Goal: Download file/media

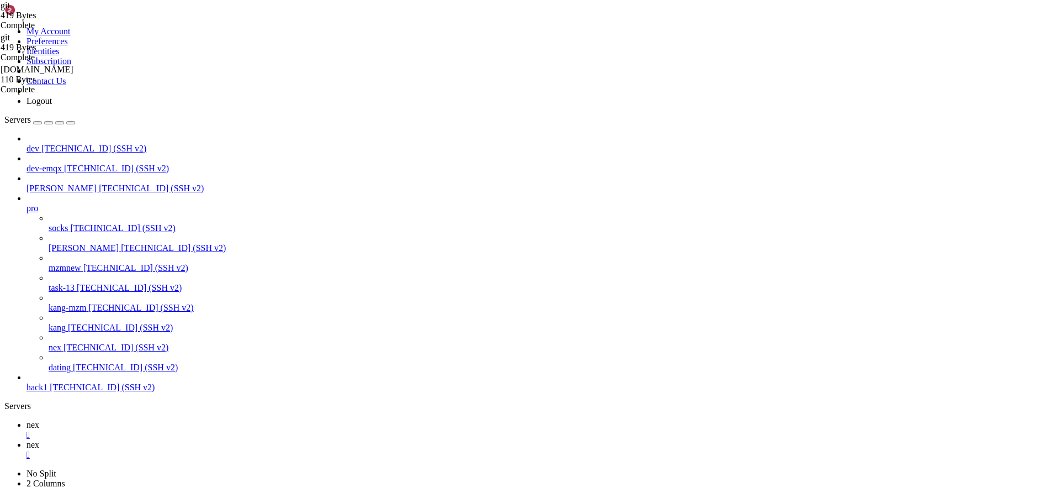
scroll to position [10, 2]
click at [125, 193] on div at bounding box center [541, 198] width 1029 height 10
click at [27, 203] on icon at bounding box center [27, 203] width 0 height 0
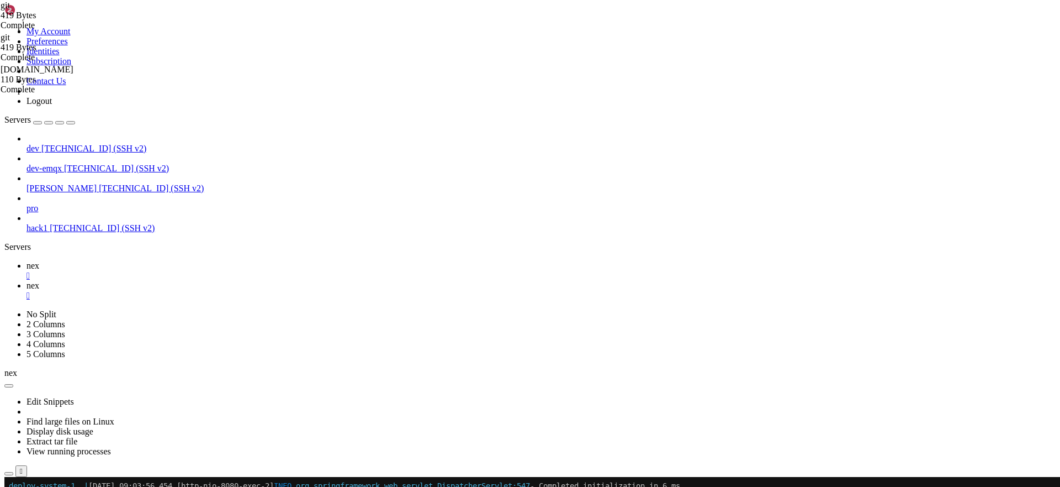
click at [65, 215] on div "dev [TECHNICAL_ID] (SSH v2) dev-emqx [TECHNICAL_ID] (SSH v2) [PERSON_NAME] [TEC…" at bounding box center [529, 183] width 1051 height 99
click at [38, 123] on div "button" at bounding box center [38, 123] width 0 height 0
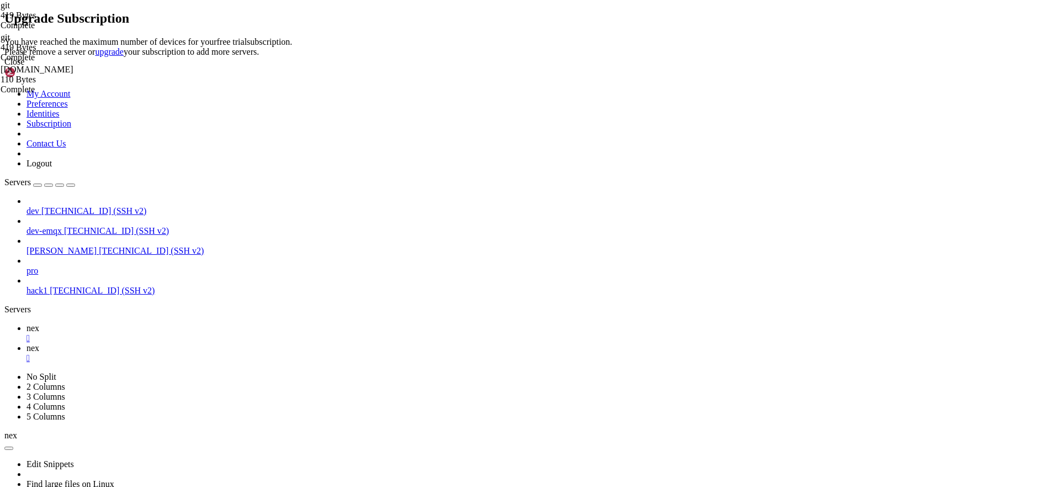
click at [4, 37] on icon at bounding box center [4, 37] width 0 height 0
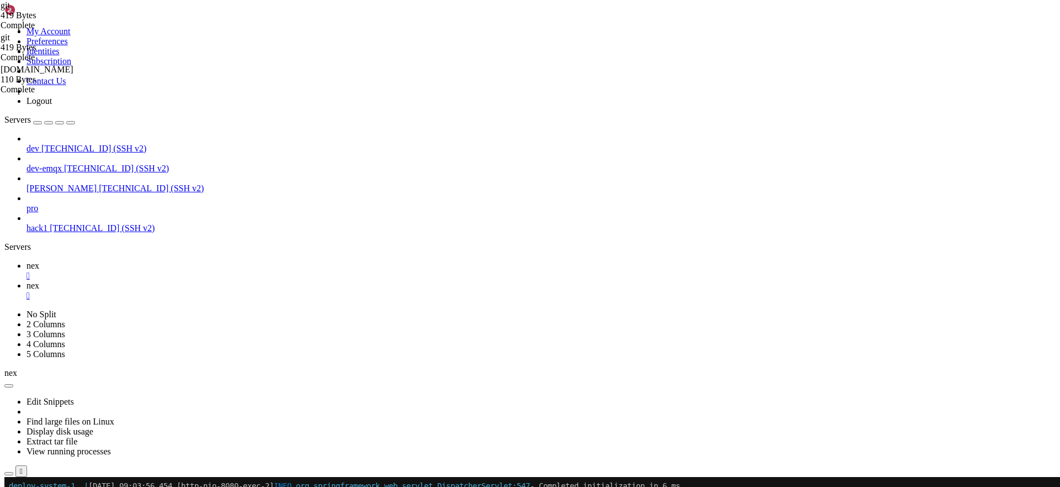
click at [84, 163] on span "[TECHNICAL_ID] (SSH v2)" at bounding box center [116, 167] width 105 height 9
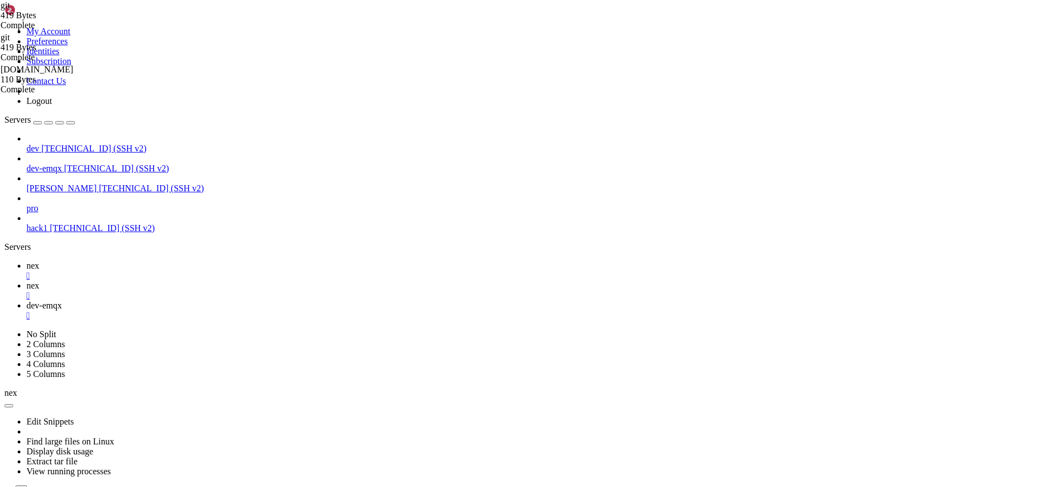
scroll to position [0, 0]
click at [38, 203] on span "pro" at bounding box center [33, 207] width 12 height 9
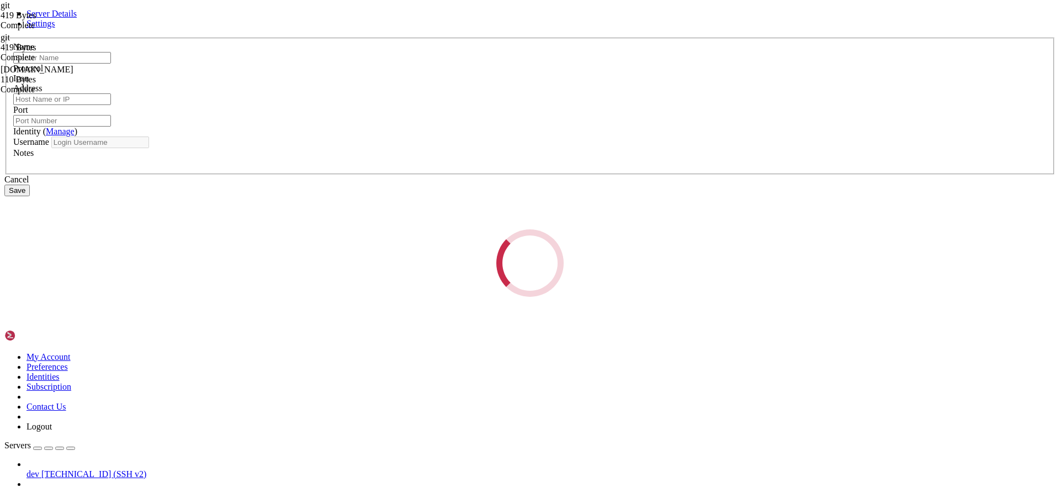
type input "task-13"
type input "[TECHNICAL_ID]"
type input "22"
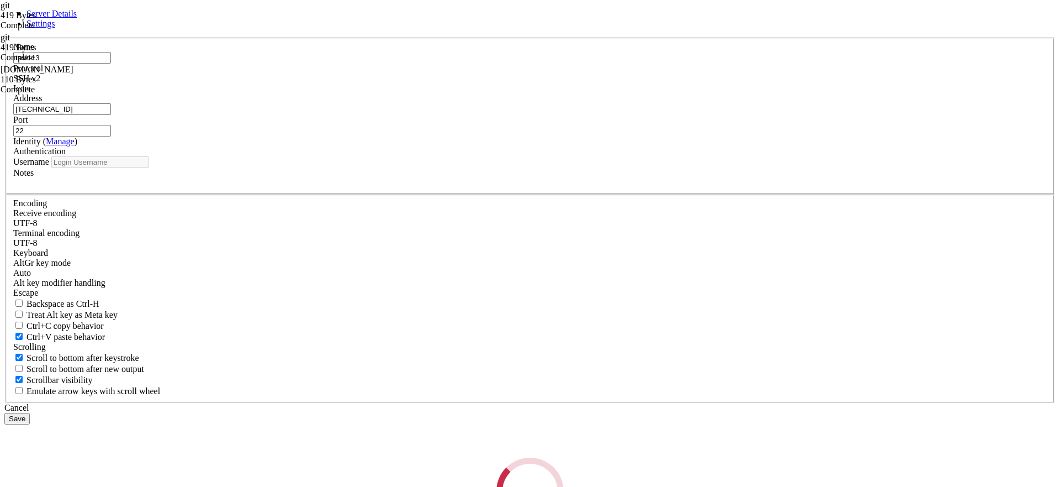
type input "root"
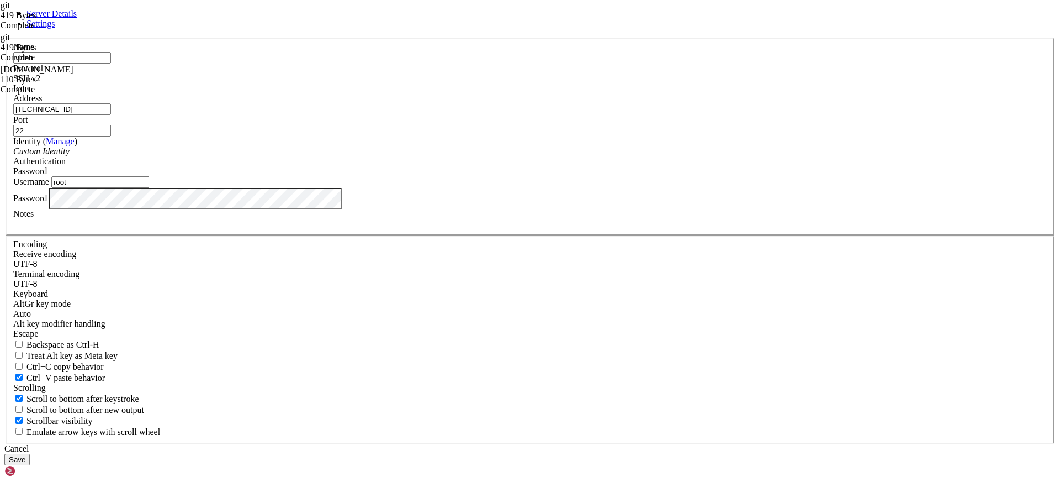
type input "video"
click at [111, 115] on input "[TECHNICAL_ID]" at bounding box center [62, 109] width 98 height 12
paste input "[TECHNICAL_ID]"
type input "[TECHNICAL_ID]"
click at [670, 443] on div "Cancel Save" at bounding box center [529, 454] width 1051 height 22
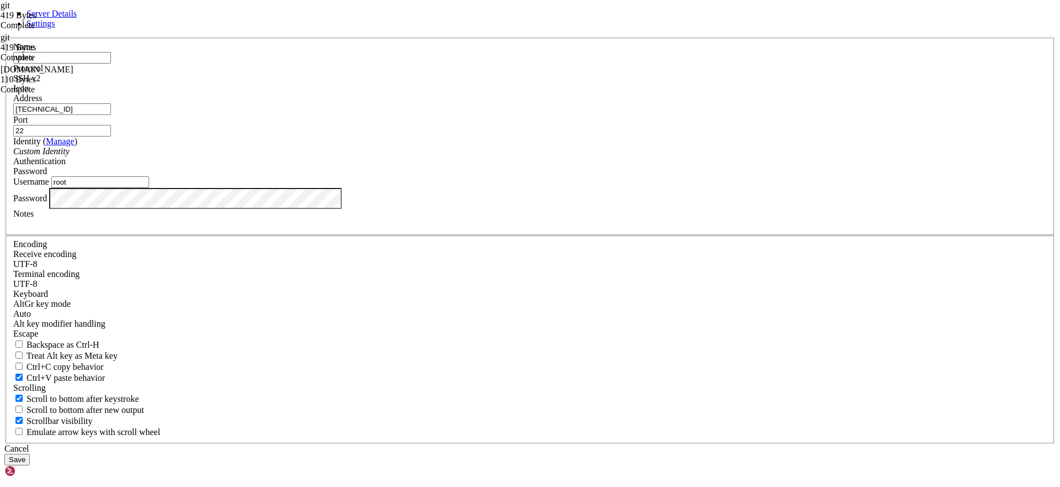
click at [30, 453] on button "Save" at bounding box center [16, 459] width 25 height 12
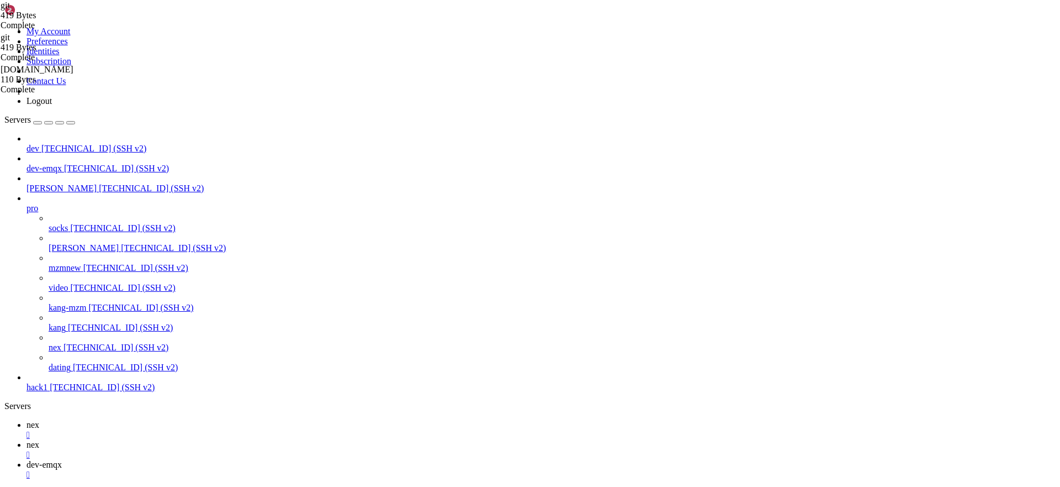
click at [77, 283] on span "[TECHNICAL_ID] (SSH v2)" at bounding box center [123, 287] width 105 height 9
click at [304, 469] on div "" at bounding box center [541, 474] width 1029 height 10
click at [230, 450] on div "" at bounding box center [541, 455] width 1029 height 10
click at [180, 430] on div "" at bounding box center [541, 435] width 1029 height 10
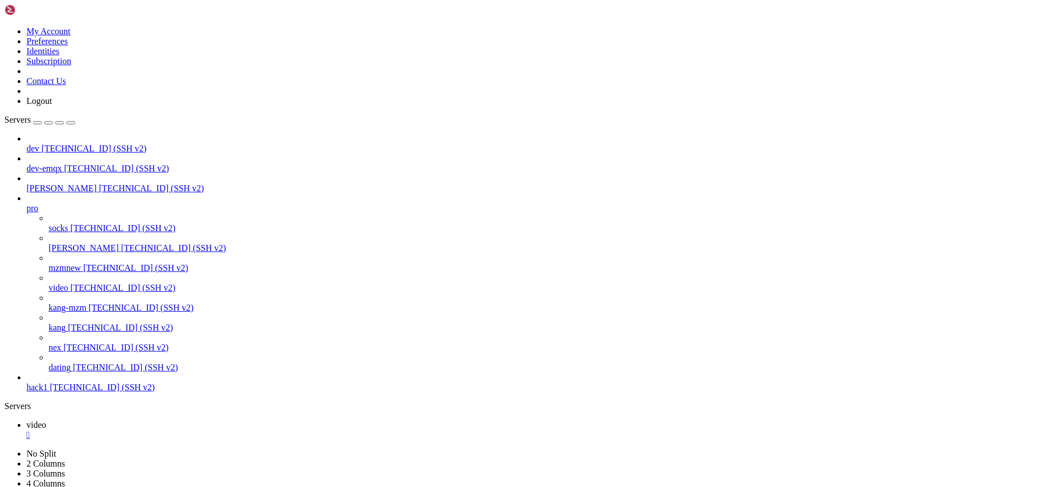
scroll to position [2296, 0]
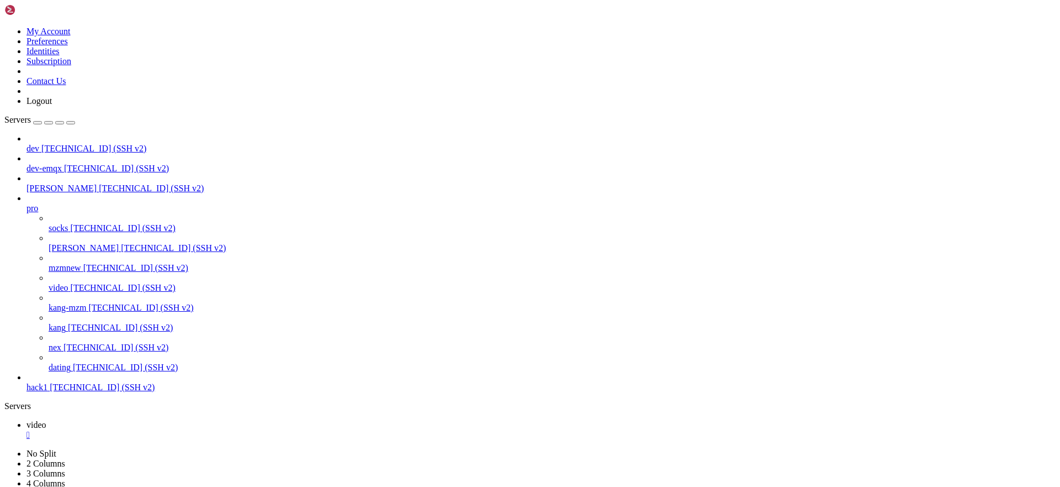
drag, startPoint x: 247, startPoint y: 981, endPoint x: 269, endPoint y: 984, distance: 21.7
copy x-row "8501"
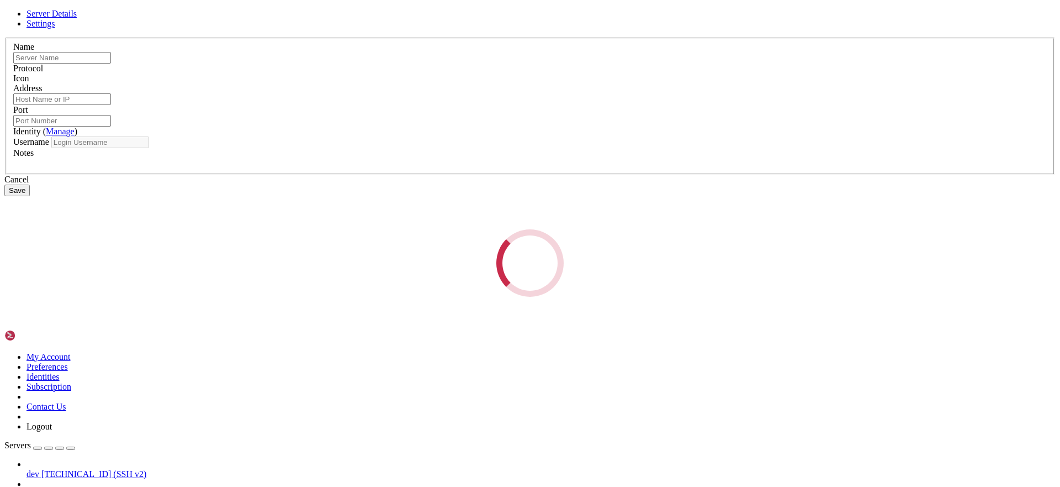
type input "video"
type input "[TECHNICAL_ID]"
type input "22"
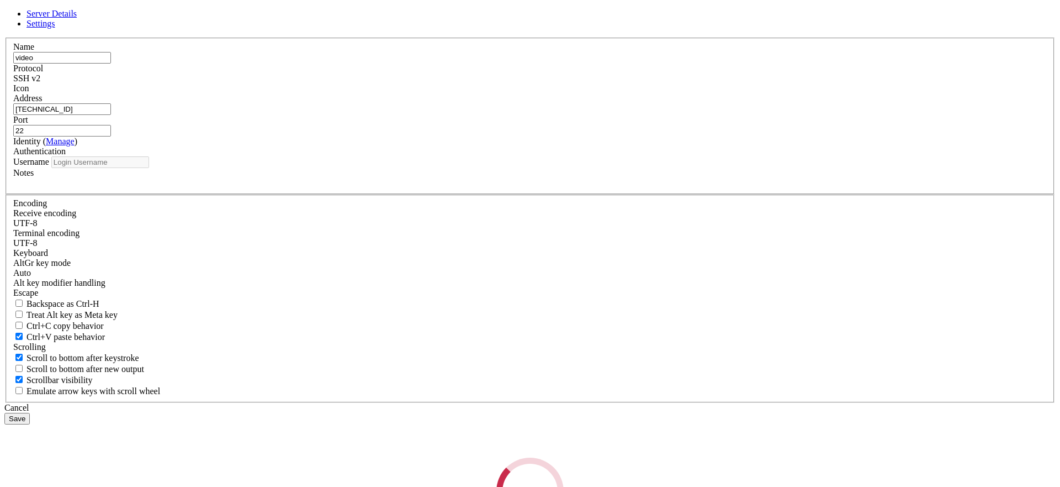
type input "root"
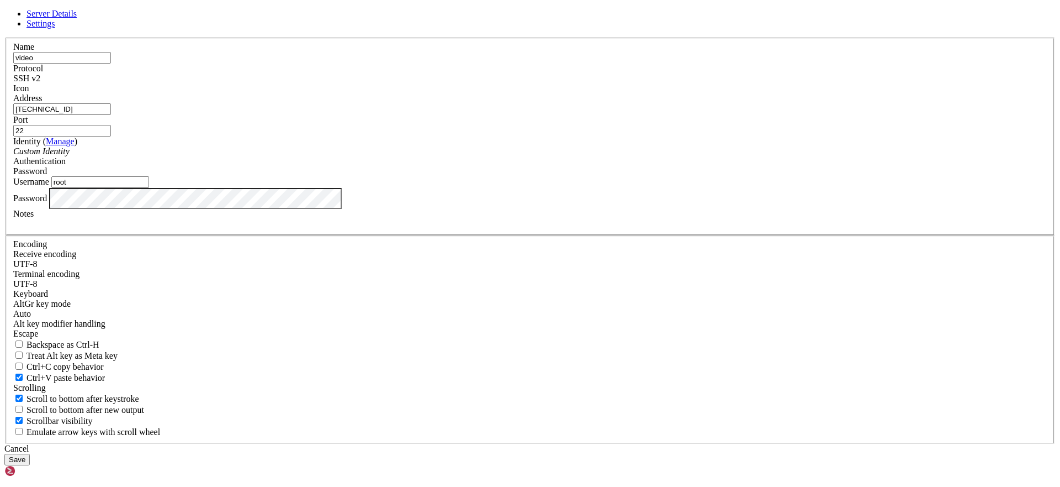
click at [111, 115] on input "[TECHNICAL_ID]" at bounding box center [62, 109] width 98 height 12
click at [601, 443] on div "Cancel" at bounding box center [529, 448] width 1051 height 10
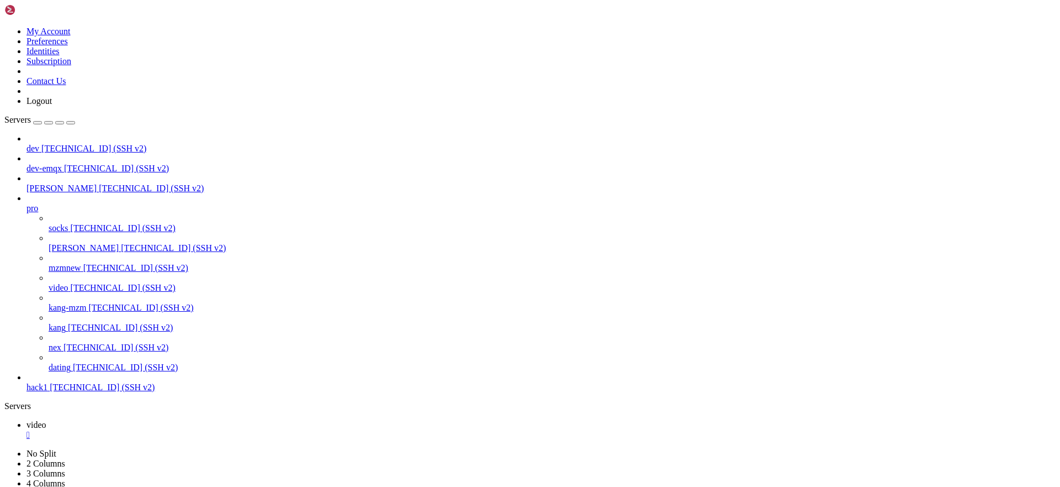
drag, startPoint x: 257, startPoint y: 958, endPoint x: 559, endPoint y: 954, distance: 302.1
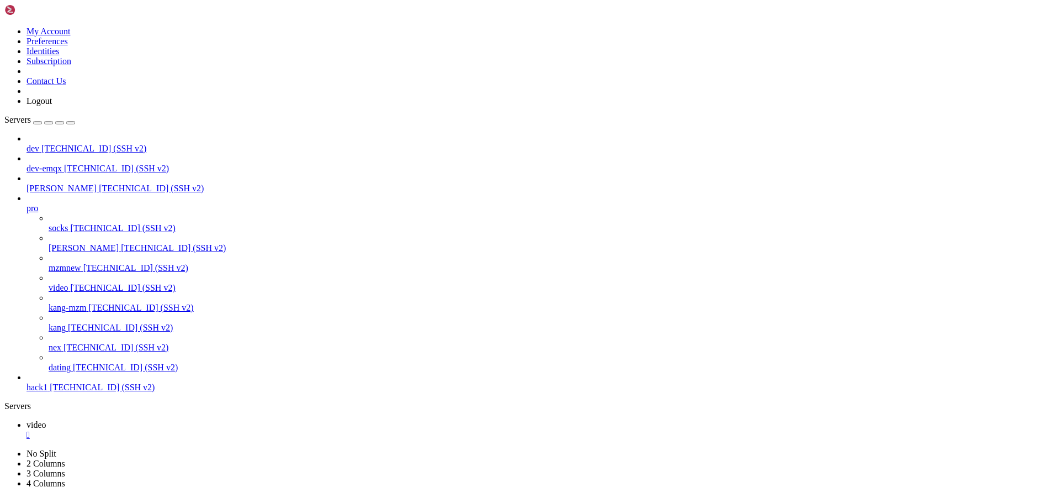
copy x-row "./storage/tasks/9e355665-ef0d-4ef9-b86f-075bcd1da823/final-1.mp4"
drag, startPoint x: 17, startPoint y: 1011, endPoint x: 255, endPoint y: 1008, distance: 237.5
copy span "storage/tasks/9e355665-ef0d-4ef9-b86f-075bcd1da823/"
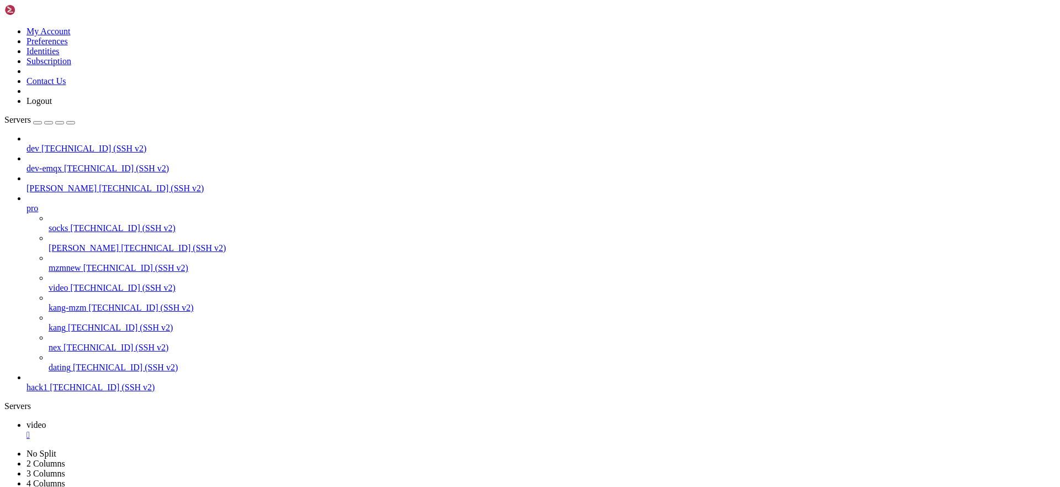
click at [46, 420] on span "video" at bounding box center [37, 424] width 20 height 9
type input "/root"
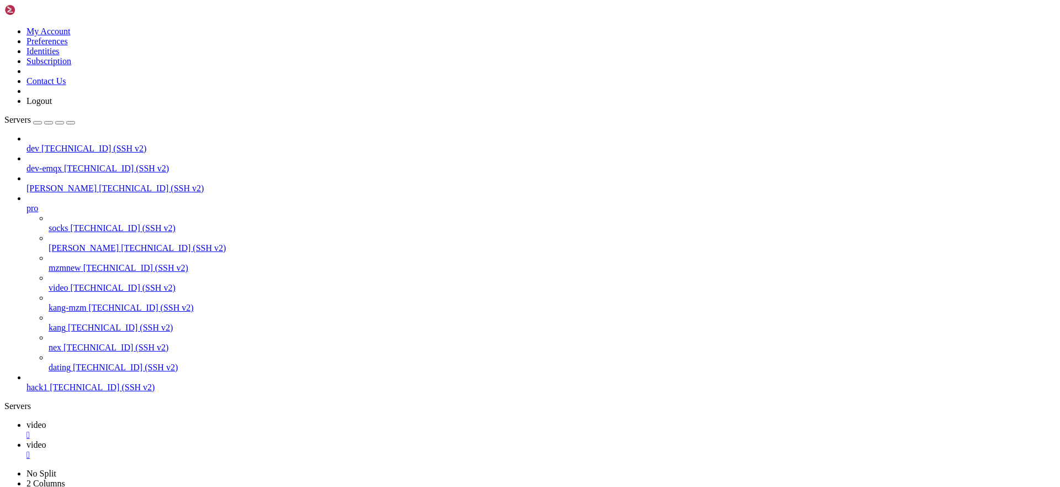
click at [215, 440] on link "video " at bounding box center [541, 450] width 1029 height 20
click at [46, 420] on span "video" at bounding box center [37, 424] width 20 height 9
drag, startPoint x: 241, startPoint y: 1001, endPoint x: 330, endPoint y: 999, distance: 88.9
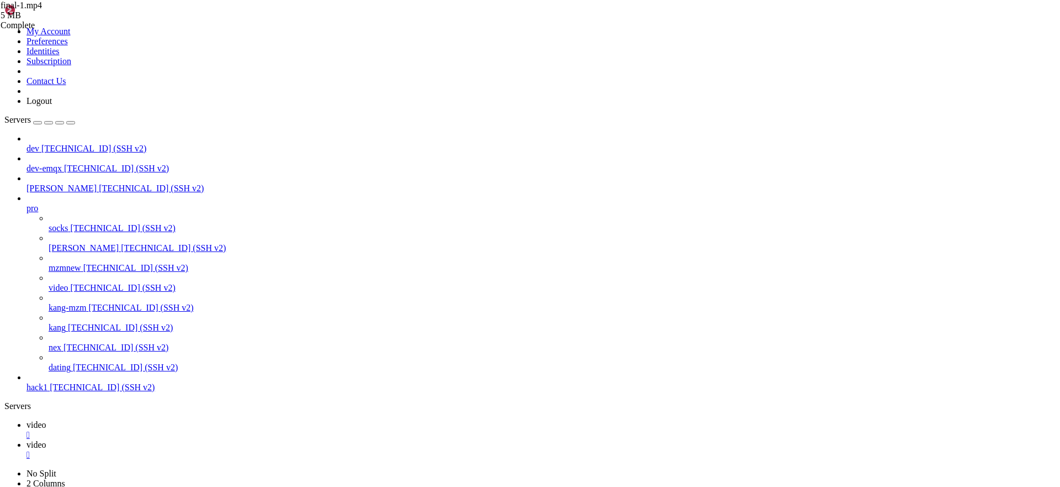
copy x-row "ls ./storage/tasks/"
drag, startPoint x: 257, startPoint y: 886, endPoint x: 562, endPoint y: 882, distance: 304.8
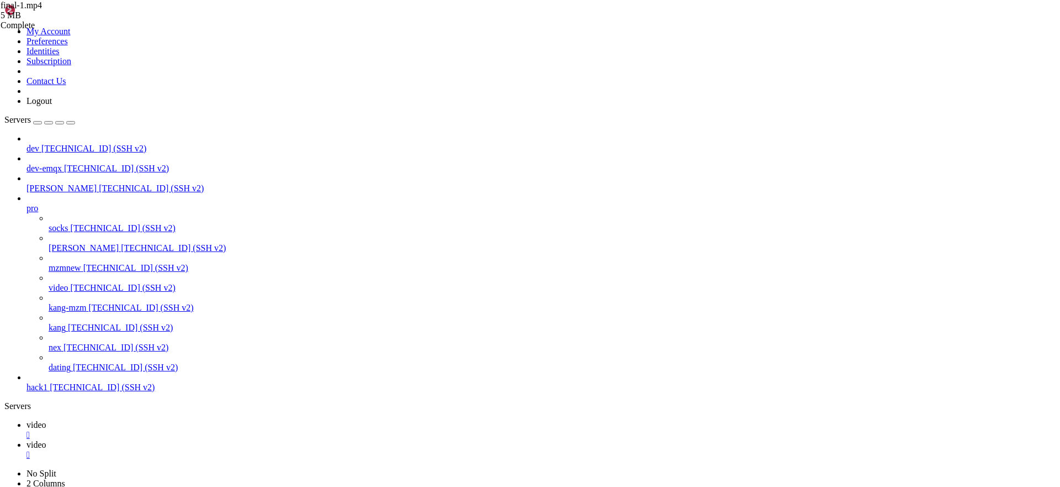
copy x-row "./storage/tasks/1d7f2b83-44ab-4e68-8925-7056266fdf5e/final-1.mp4"
drag, startPoint x: 11, startPoint y: 1030, endPoint x: 320, endPoint y: 1034, distance: 309.3
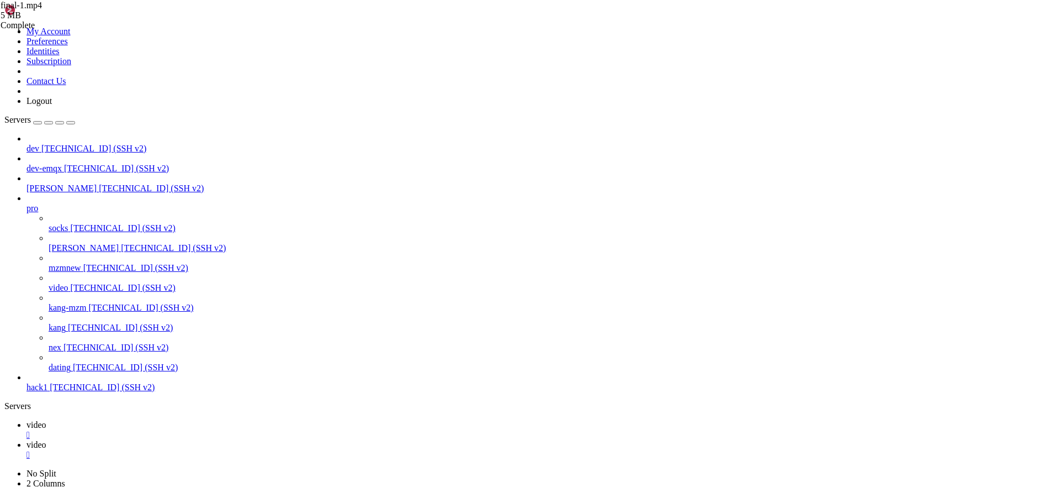
copy x-row "./storage/tasks/1d7f2b83-44ab-4e68-8925-7056266fdf5e/final-1.mp4"
drag, startPoint x: 307, startPoint y: 984, endPoint x: 9, endPoint y: 986, distance: 297.6
copy span "./storage/tasks/1d7f2b83-44ab-4e68-8925-7056266fdf5e/final-1.mp4"
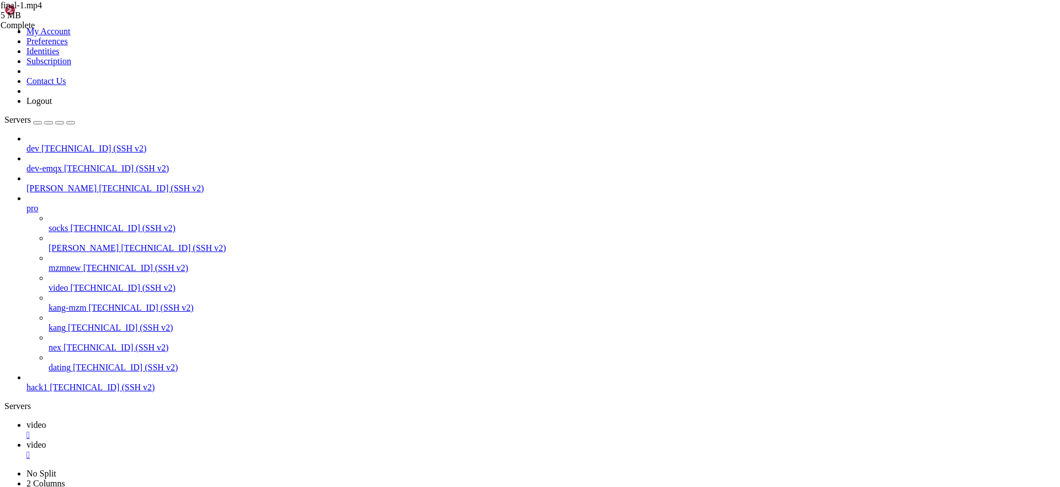
click at [27, 440] on icon at bounding box center [27, 444] width 0 height 9
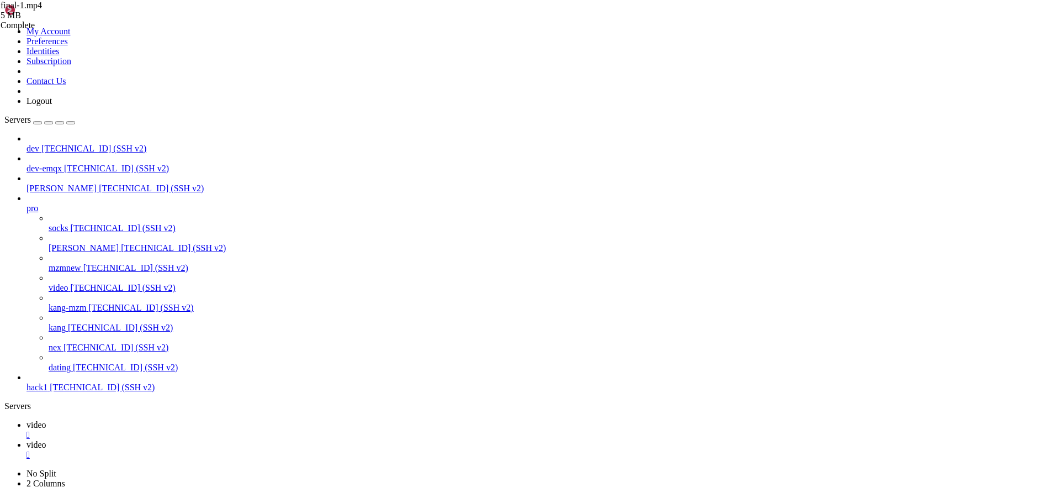
click at [155, 420] on link "video " at bounding box center [541, 430] width 1029 height 20
drag, startPoint x: 256, startPoint y: 802, endPoint x: 554, endPoint y: 800, distance: 298.8
copy x-row "./storage/tasks/1d7f2b83-44ab-4e68-8925-7056266fdf5e/final-1.mp4"
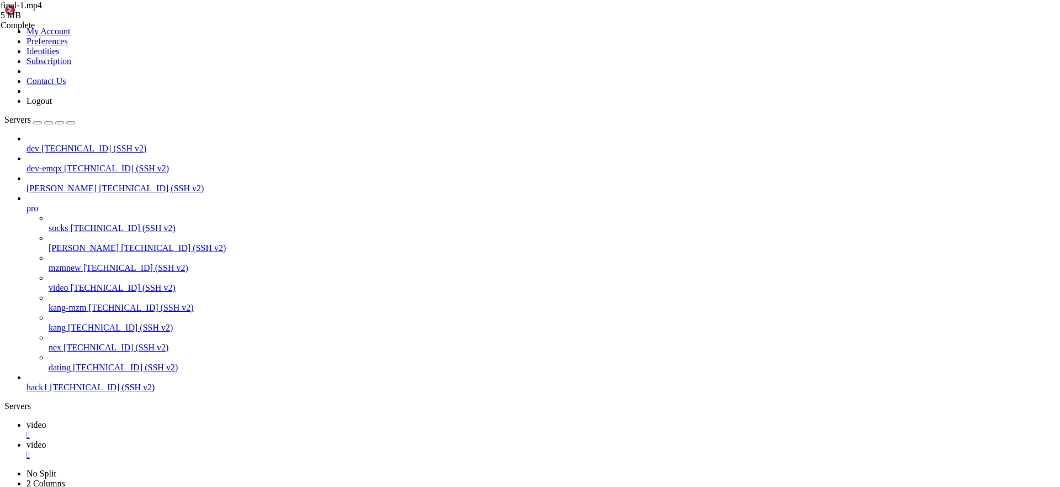
scroll to position [29895, 0]
